Goal: Information Seeking & Learning: Learn about a topic

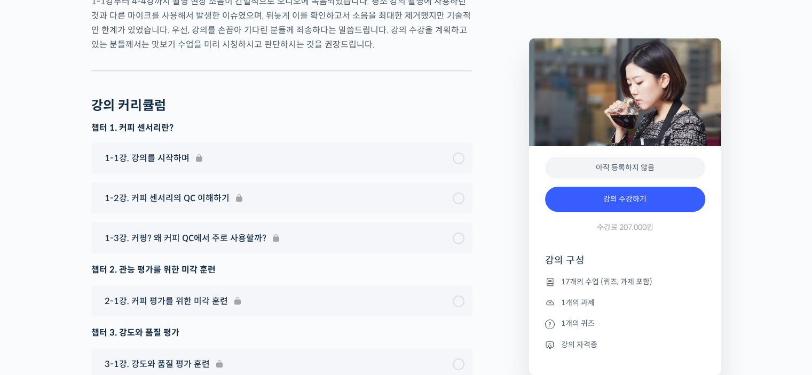
scroll to position [7020, 0]
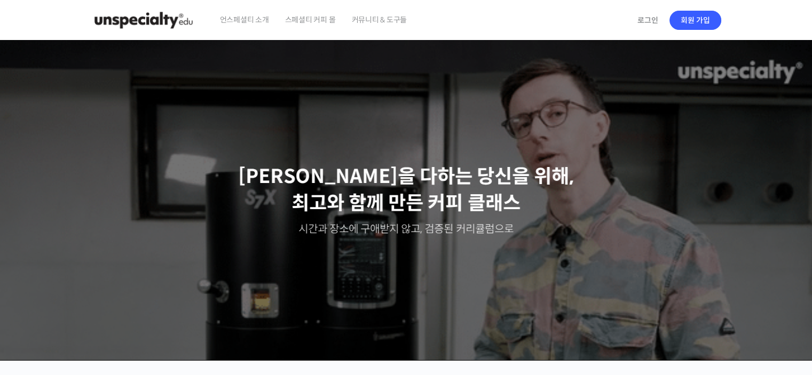
click at [259, 17] on span "언스페셜티 소개" at bounding box center [244, 19] width 49 height 41
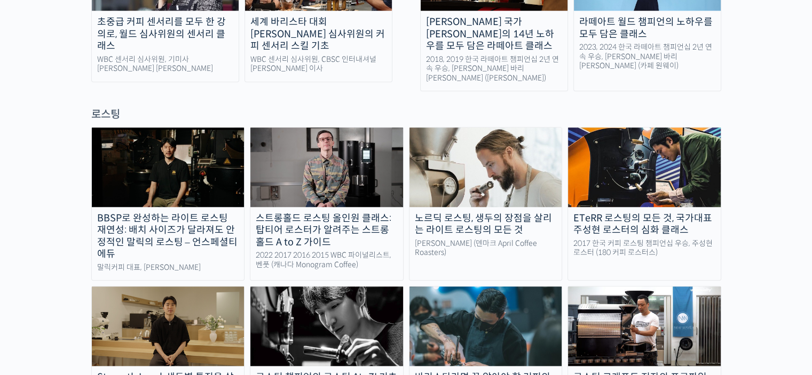
scroll to position [908, 0]
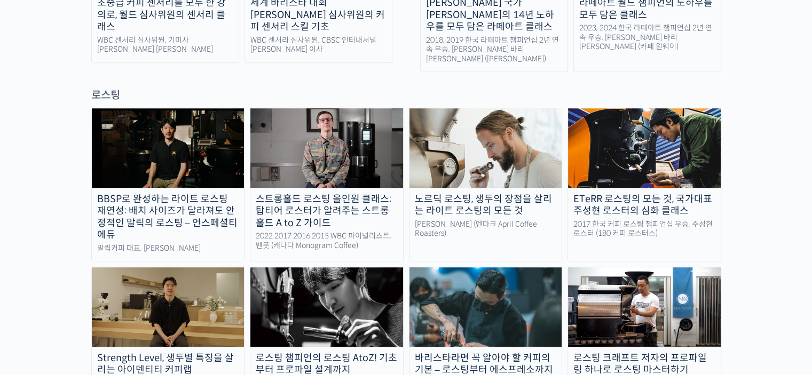
click at [330, 352] on div "로스팅 챔피언의 로스팅 AtoZ! 기초부터 프로파일 설계까지" at bounding box center [326, 364] width 153 height 24
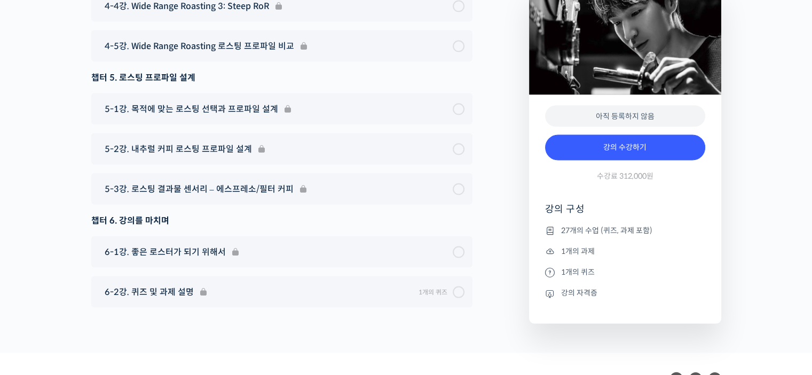
scroll to position [6240, 0]
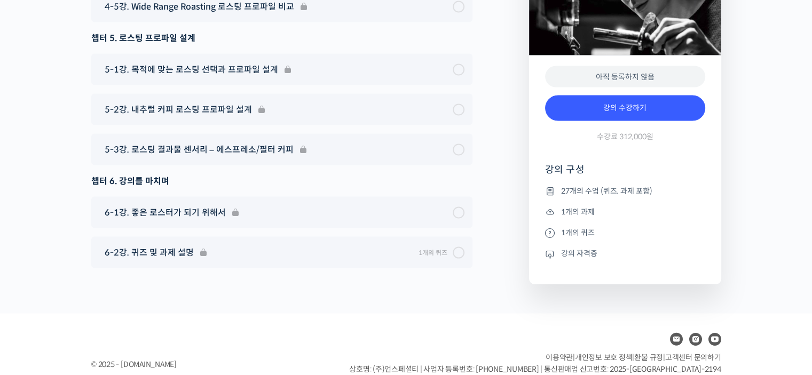
drag, startPoint x: 0, startPoint y: 2, endPoint x: 30, endPoint y: 72, distance: 76.3
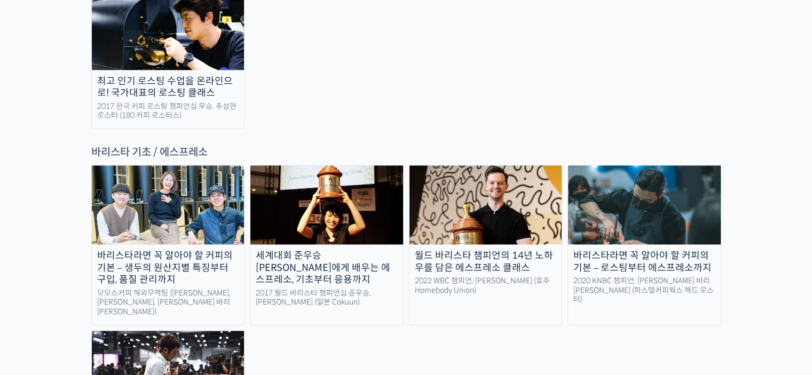
scroll to position [1441, 0]
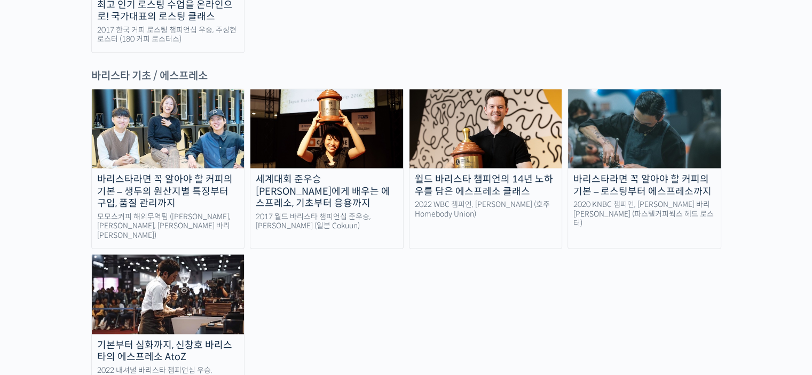
click at [203, 340] on div "기본부터 심화까지, 신창호 바리스타의 에스프레소 AtoZ" at bounding box center [168, 352] width 153 height 24
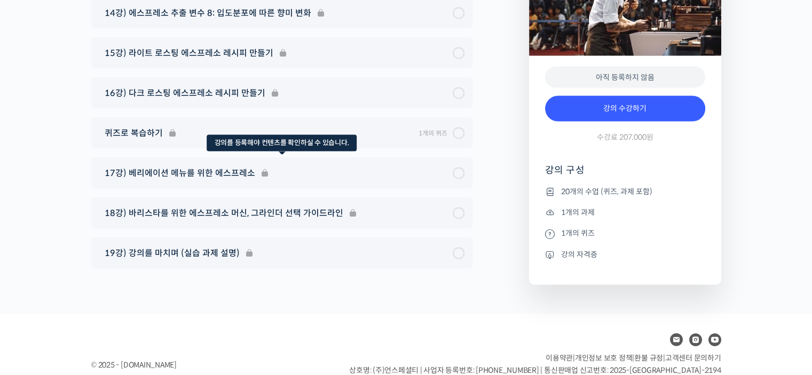
scroll to position [6249, 0]
